Goal: Check status: Check status

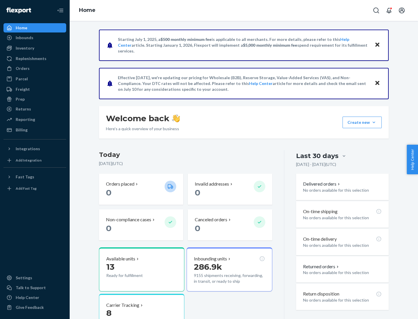
click at [374, 122] on button "Create new Create new inbound Create new order Create new product" at bounding box center [361, 123] width 39 height 12
click at [24, 38] on div "Inbounds" at bounding box center [25, 38] width 18 height 6
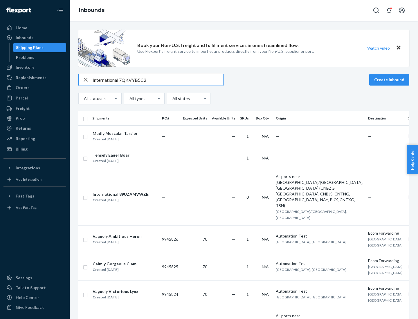
type input "International 7QKVYB5C29"
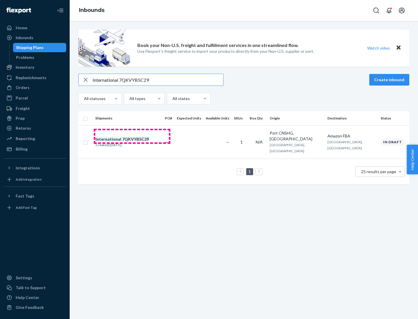
click at [132, 142] on div "Created [DATE]" at bounding box center [121, 145] width 53 height 6
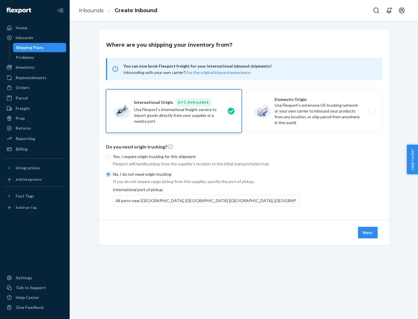
click at [368, 232] on button "Next" at bounding box center [368, 233] width 20 height 12
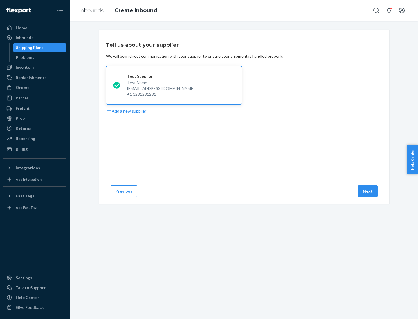
click at [368, 191] on button "Next" at bounding box center [368, 191] width 20 height 12
